Goal: Ask a question

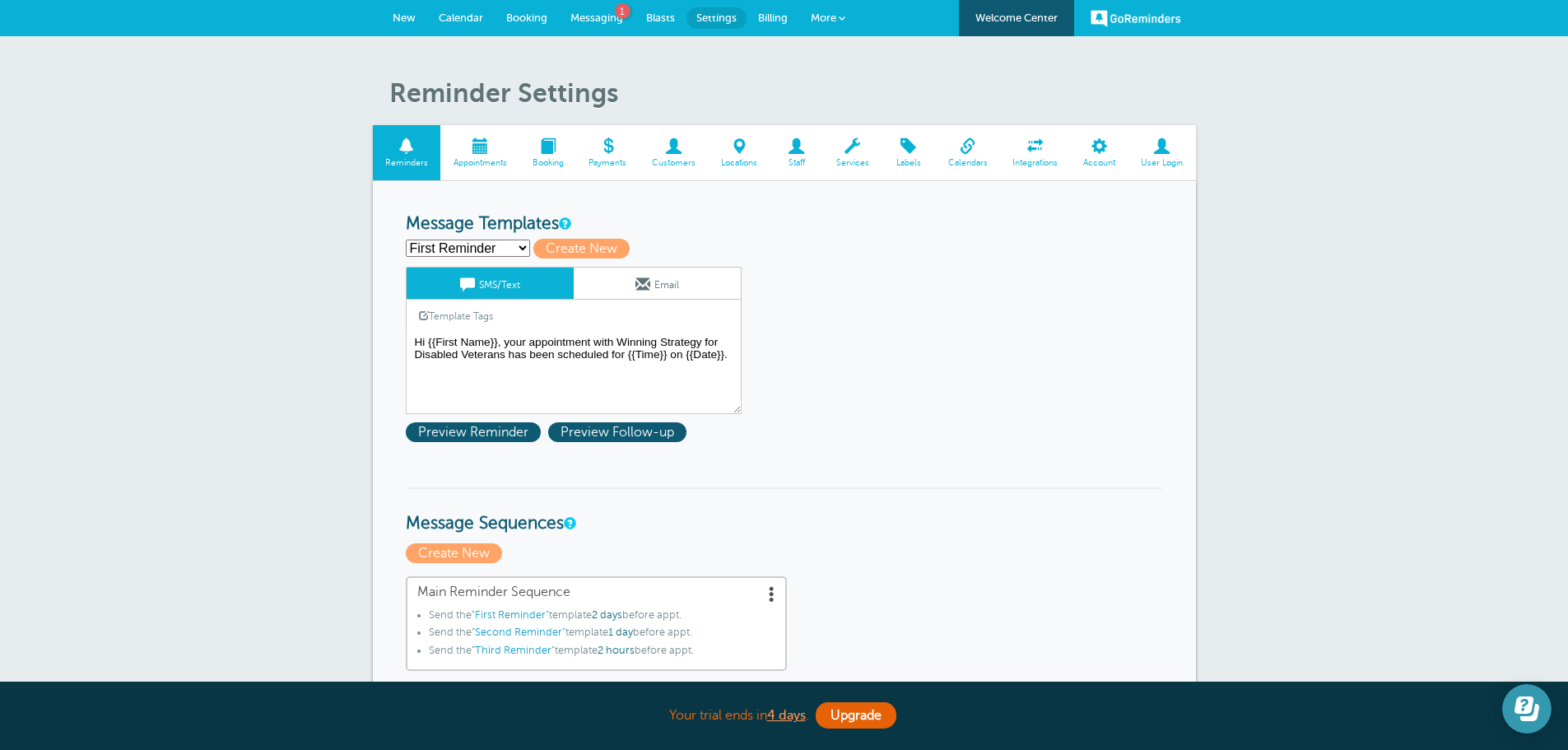
click at [1522, 710] on icon "Open Learn | Contact Us" at bounding box center [1527, 709] width 25 height 25
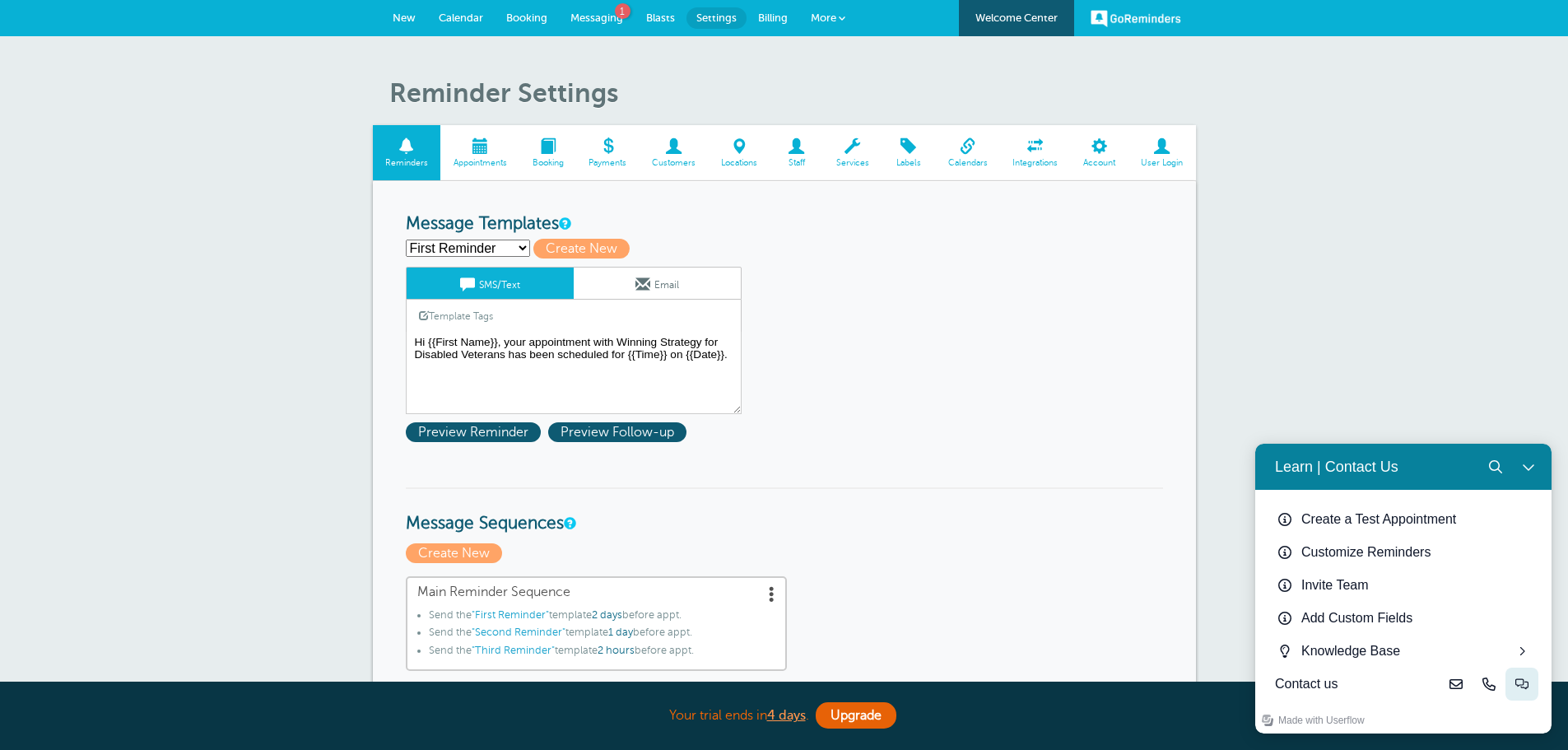
click at [1520, 686] on icon "Live-chat" at bounding box center [1522, 685] width 13 height 13
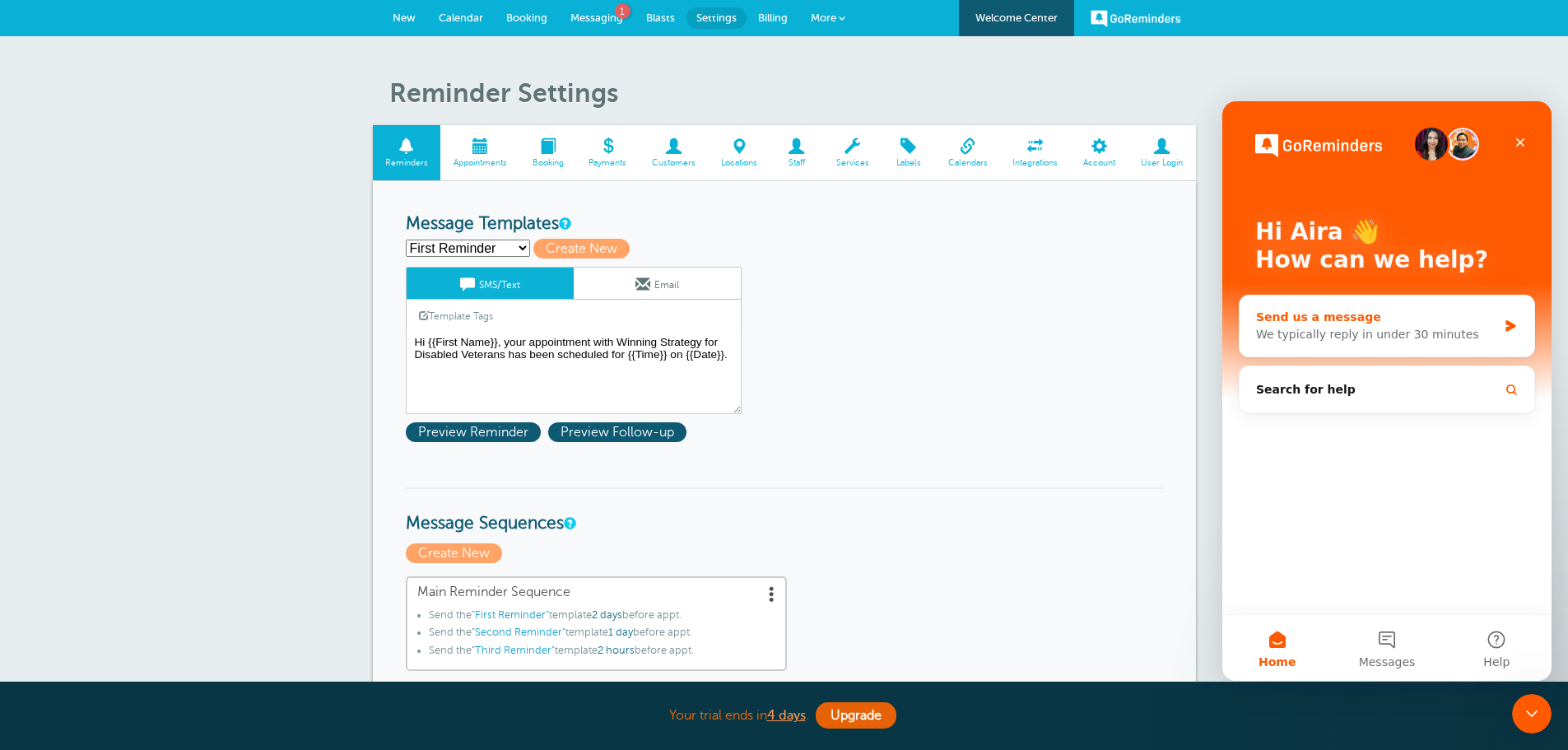
click at [1512, 329] on icon "Intercom messenger" at bounding box center [1510, 326] width 10 height 12
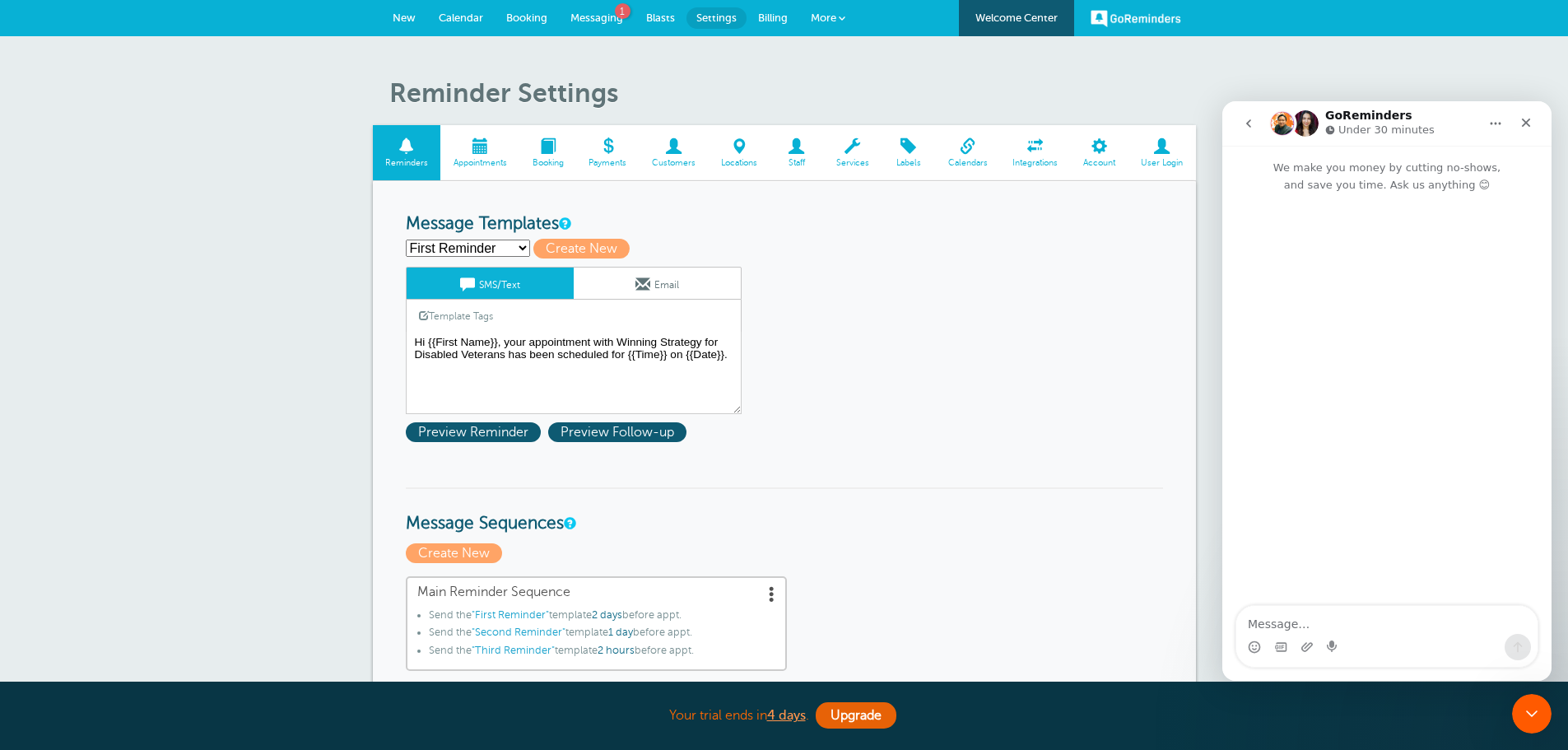
click at [1384, 617] on textarea "Message…" at bounding box center [1387, 620] width 301 height 28
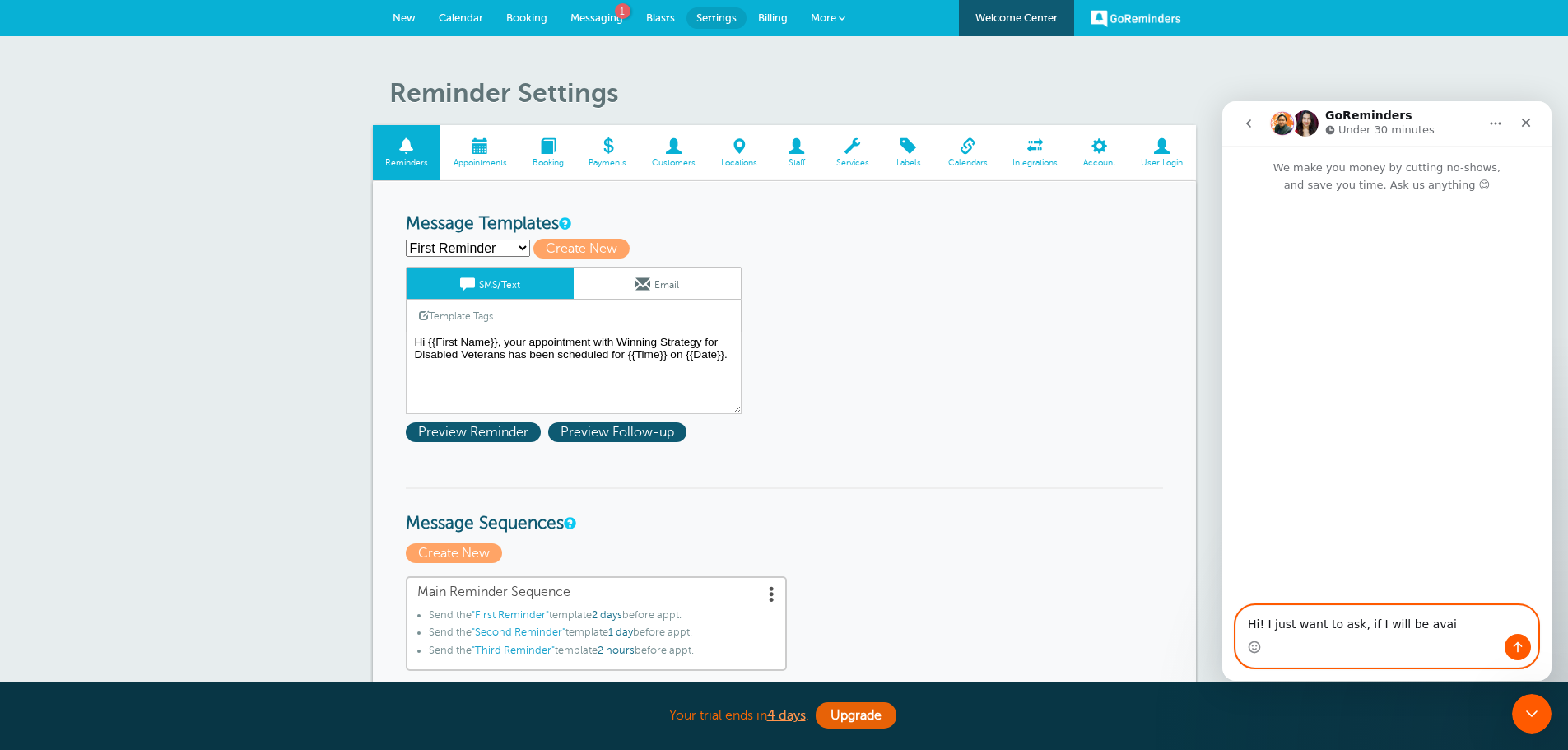
click at [1462, 624] on textarea "Hi! I just want to ask, if I will be avai" at bounding box center [1387, 620] width 301 height 28
type textarea "Hi! I just want to ask, if I will be availing a plan in Go reminder will I have…"
click at [1311, 622] on textarea "Message…" at bounding box center [1387, 620] width 301 height 28
paste textarea "Hi! I just want to confirm—if I avail of a plan in GoReminders, will I receive …"
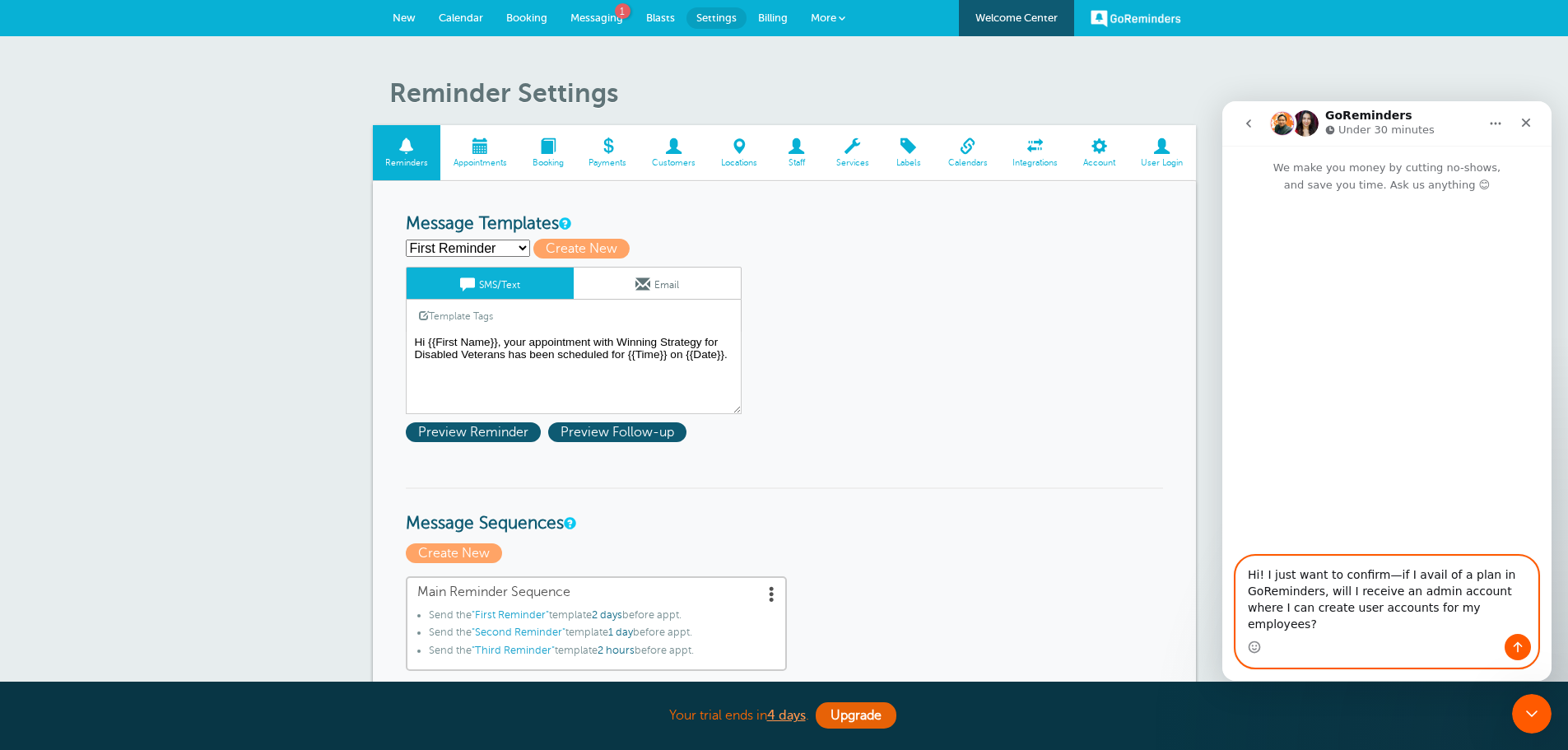
type textarea "Hi! I just want to confirm—if I avail of a plan in GoReminders, will I receive …"
click at [1524, 650] on icon "Send a message…" at bounding box center [1518, 647] width 13 height 13
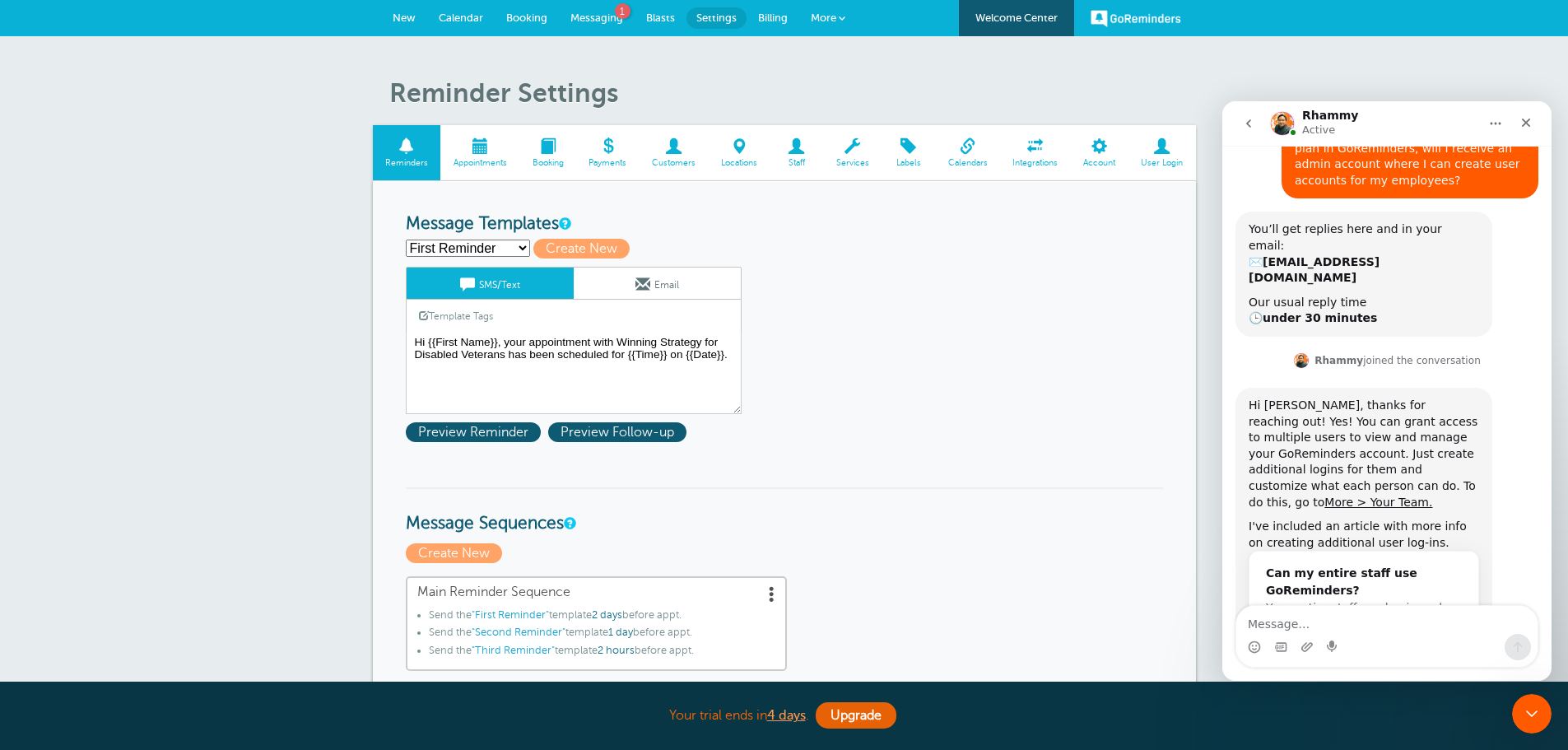
scroll to position [136, 0]
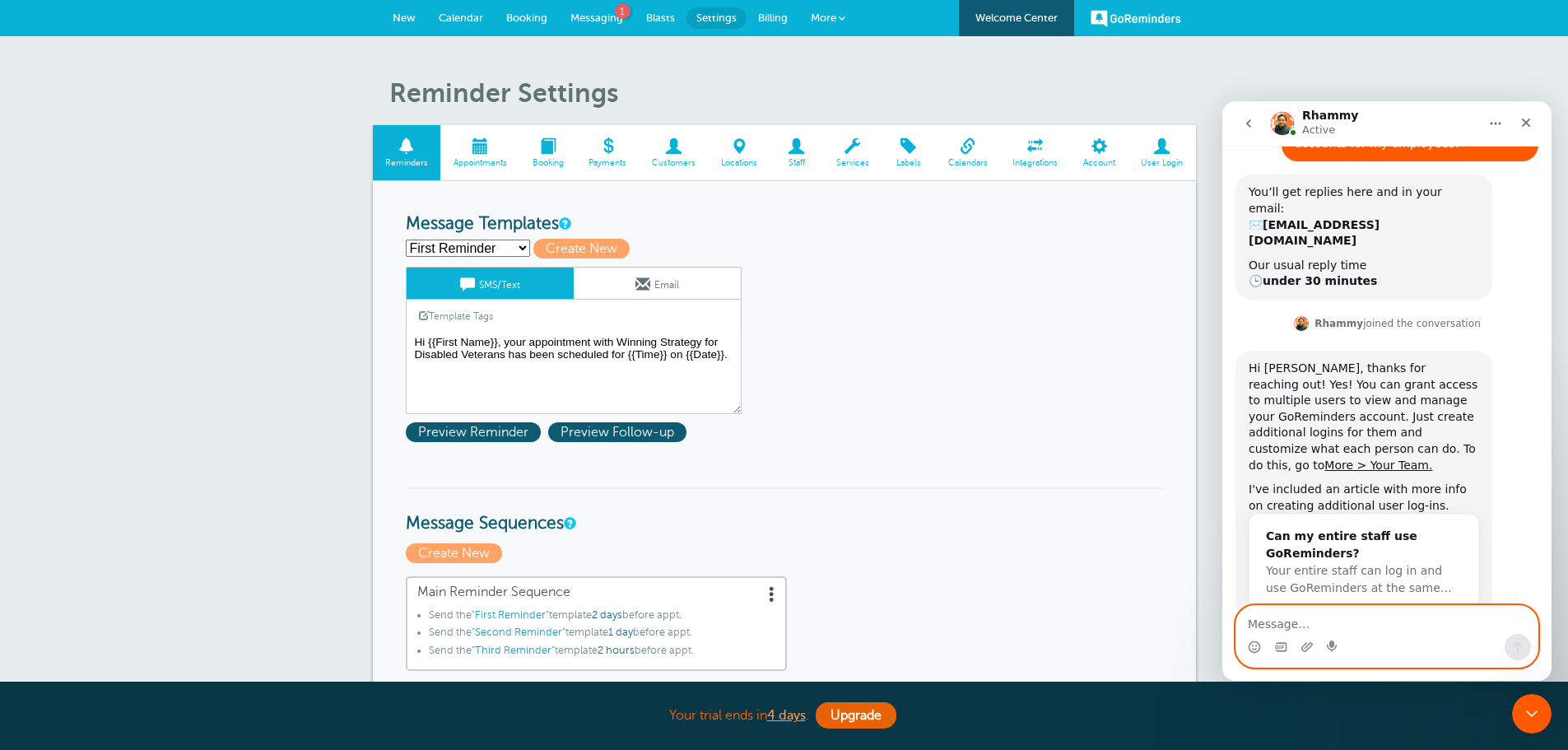
click at [1348, 626] on textarea "Message…" at bounding box center [1387, 620] width 301 height 28
type textarea "How much will be the plan for 15 users/seats?"
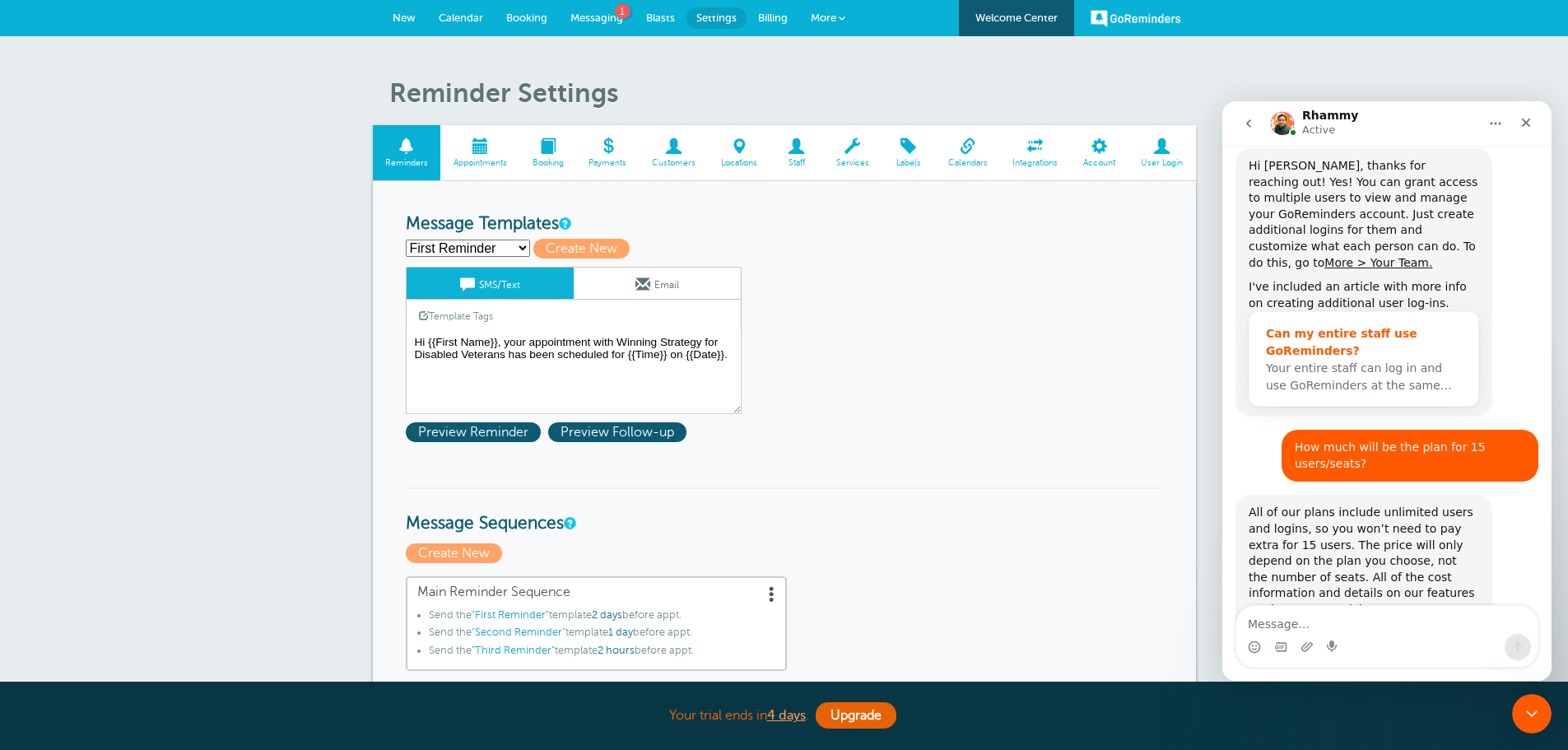
scroll to position [347, 0]
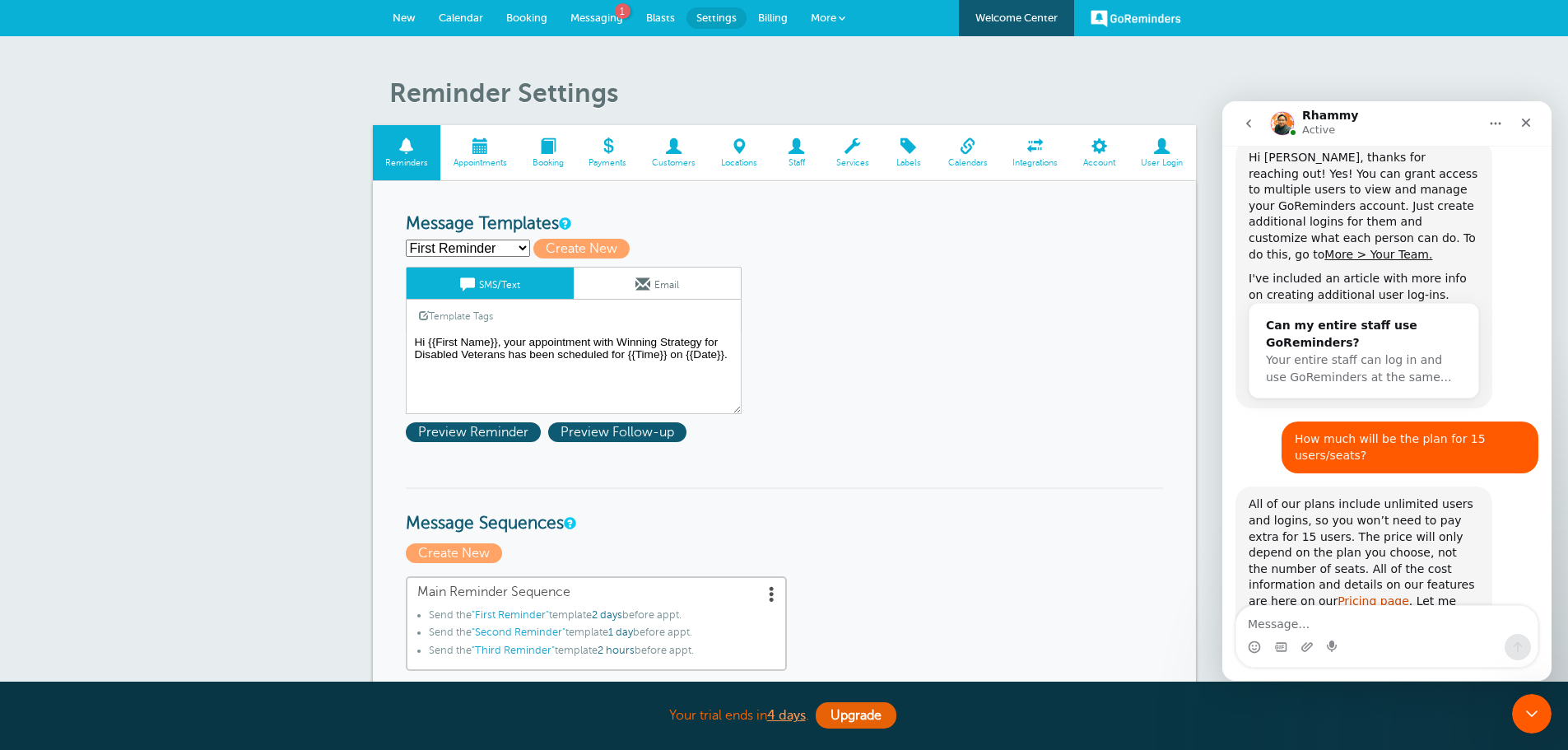
click at [1389, 595] on link "Pricing page" at bounding box center [1373, 601] width 72 height 13
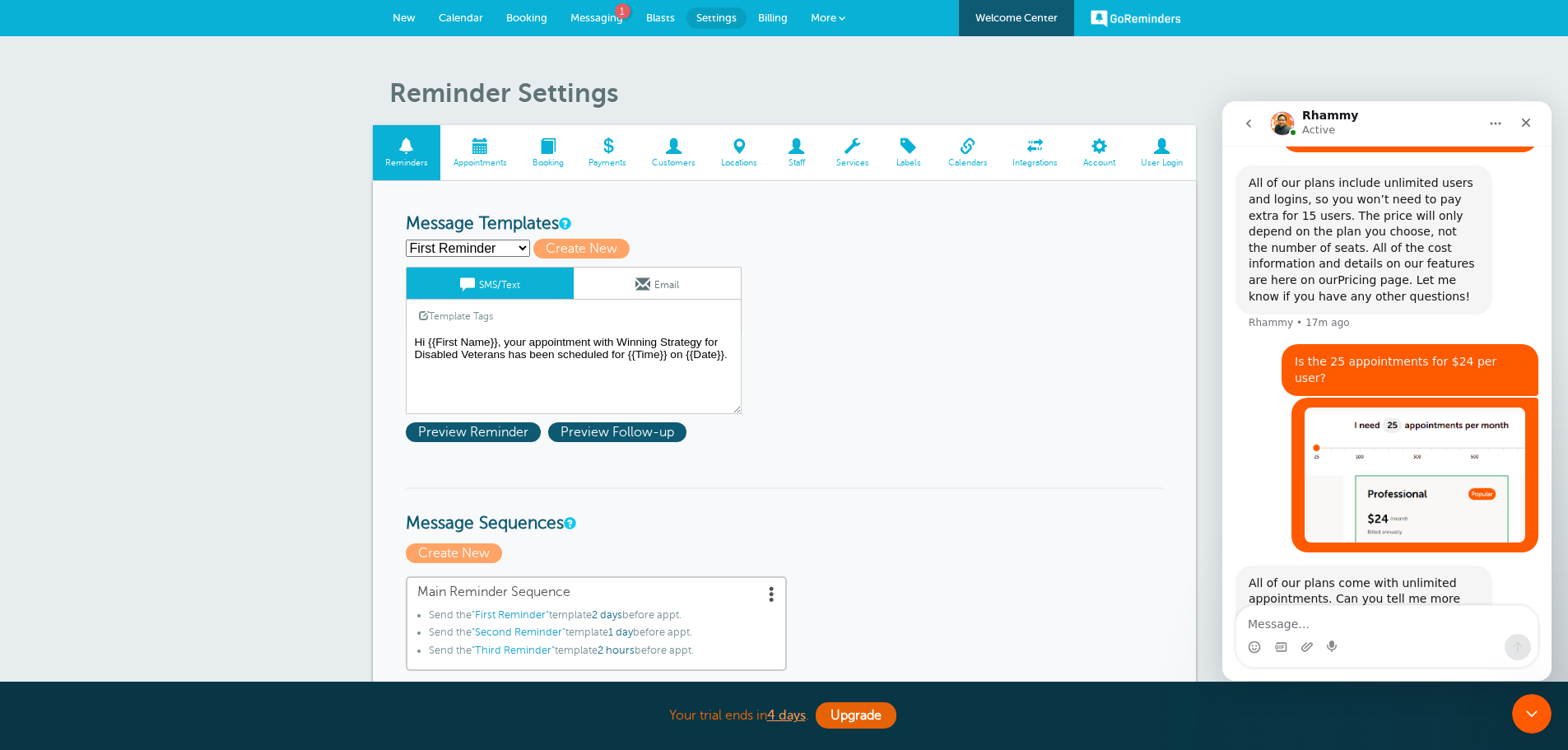
scroll to position [682, 0]
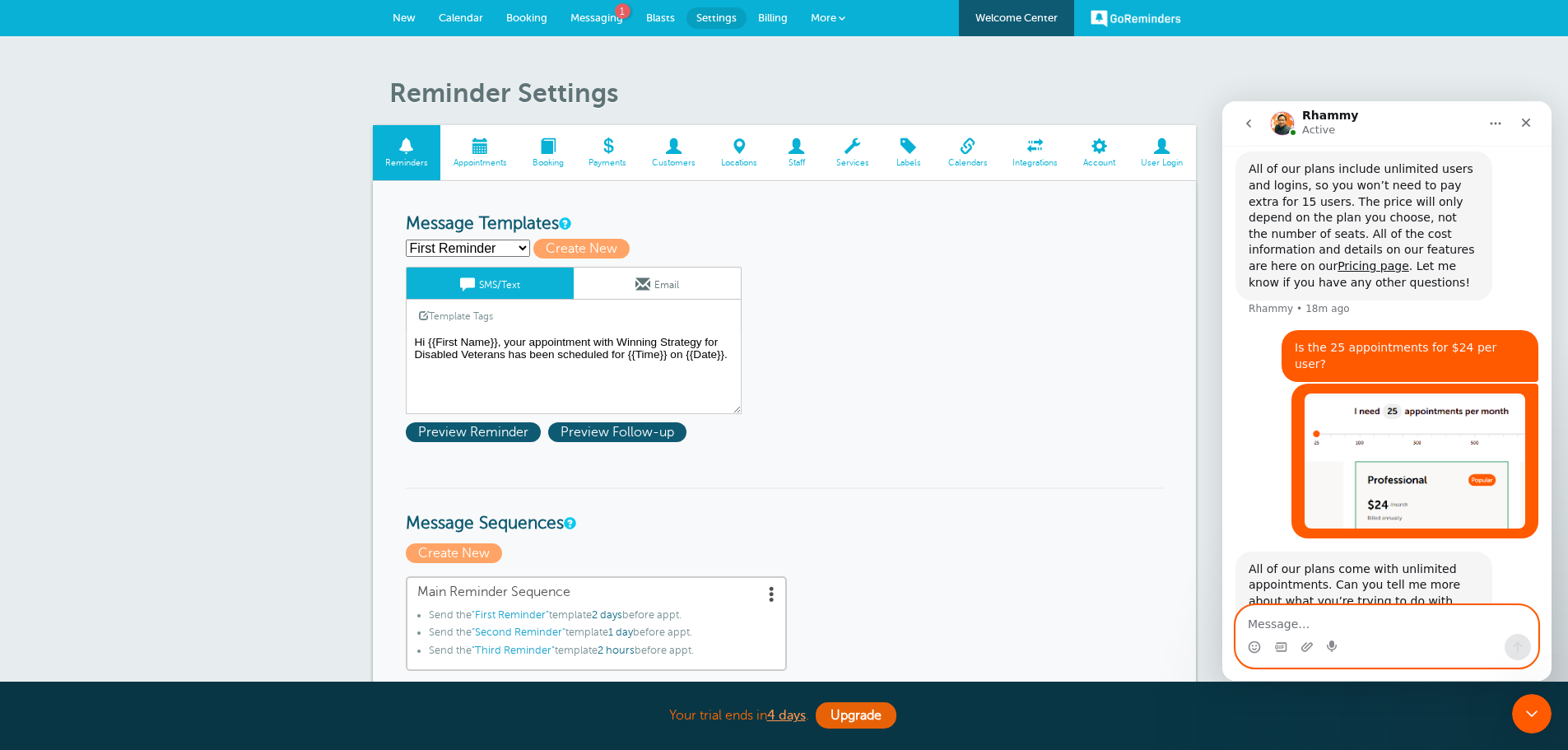
click at [1307, 621] on textarea "Message…" at bounding box center [1387, 620] width 301 height 28
type textarea "e"
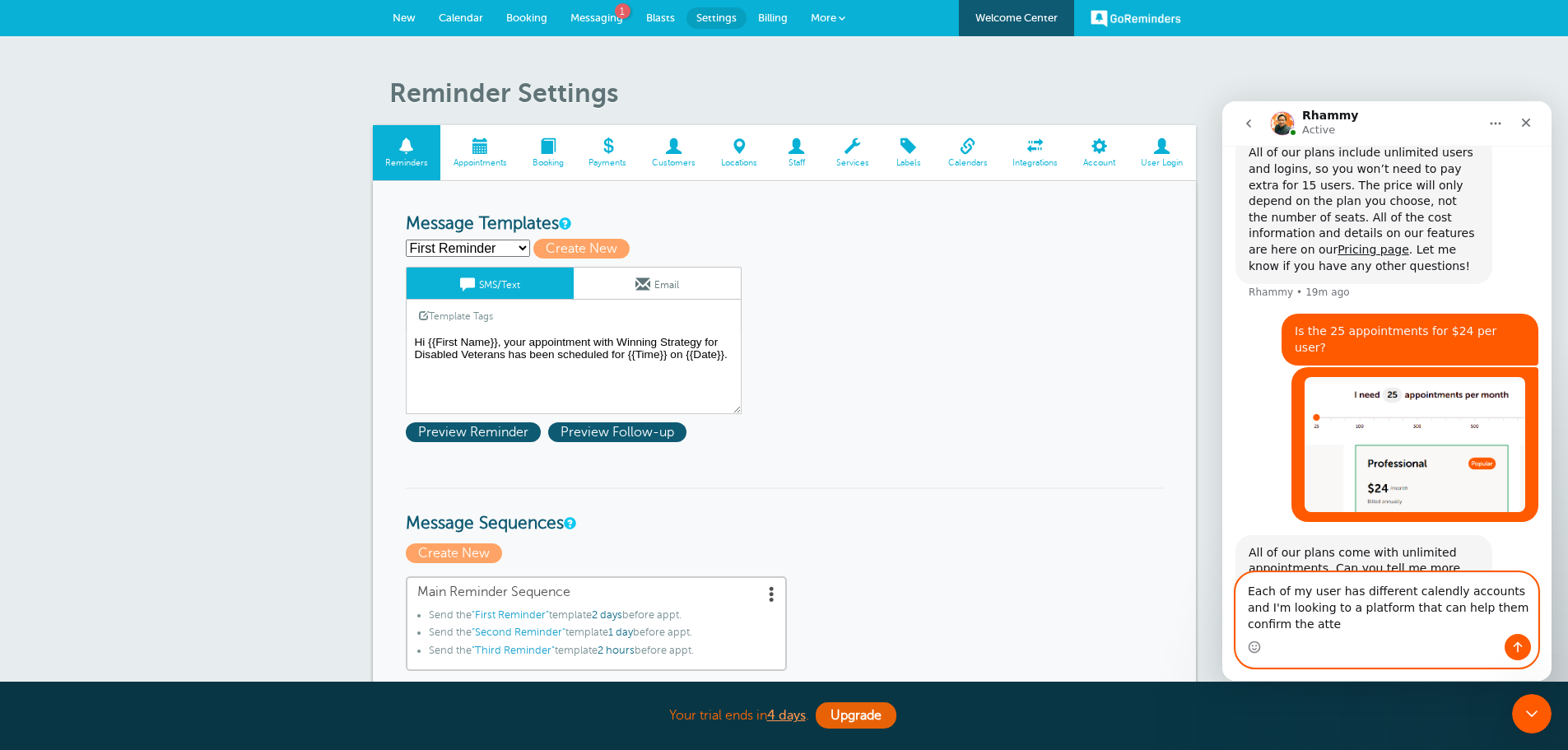
scroll to position [715, 0]
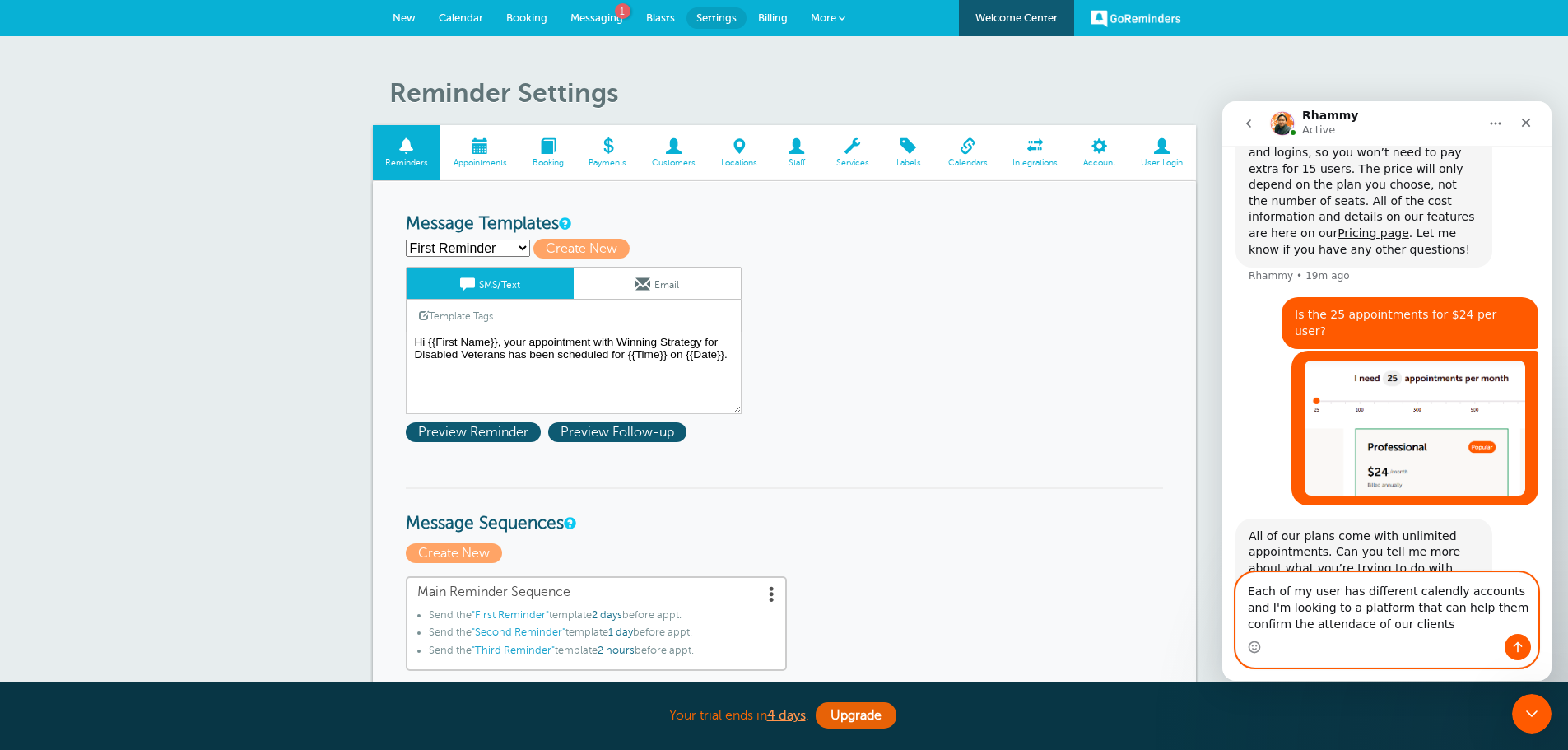
type textarea "Each of my user has different calendly accounts and I'm looking to a platform t…"
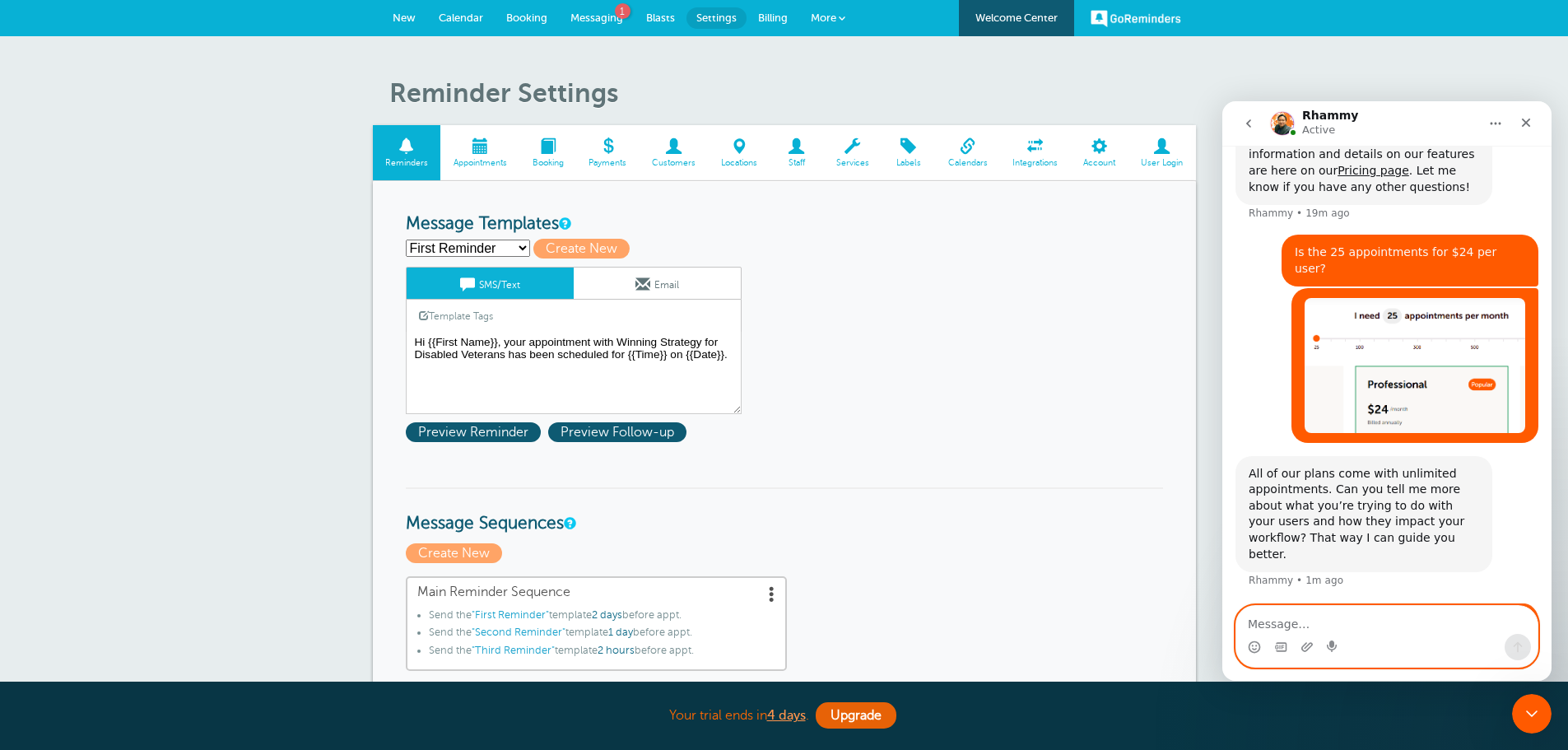
scroll to position [779, 0]
